Goal: Transaction & Acquisition: Purchase product/service

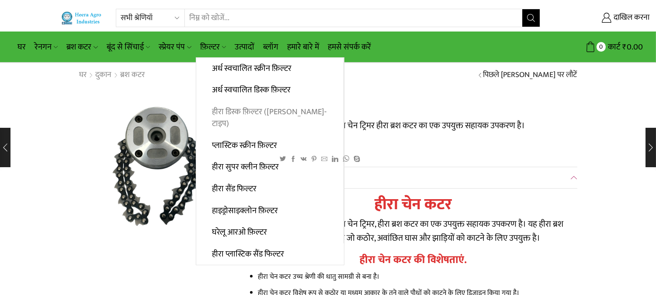
click at [248, 107] on font "हीरा डिस्क फ़िल्टर ([PERSON_NAME]-टाइप)" at bounding box center [269, 117] width 114 height 25
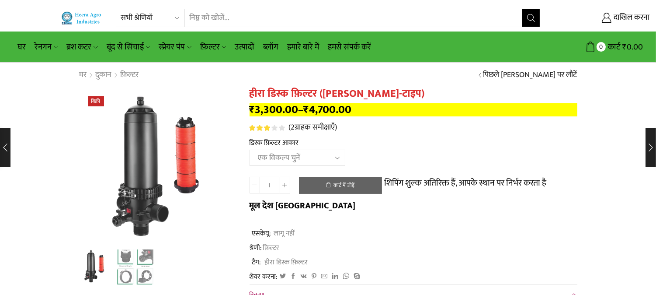
click at [333, 158] on select "एक विकल्प चुनें 2" डिस्क फ़िल्टर 2.5" डिस्क फ़िल्टर 3" डिस्क फ़िल्टर 40m3 3" डि…" at bounding box center [298, 157] width 96 height 16
click at [250, 150] on select "एक विकल्प चुनें 2" डिस्क फ़िल्टर 2.5" डिस्क फ़िल्टर 3" डिस्क फ़िल्टर 40m3 3" डि…" at bounding box center [298, 157] width 96 height 16
select select "2-5-disc-filter"
